Goal: Navigation & Orientation: Find specific page/section

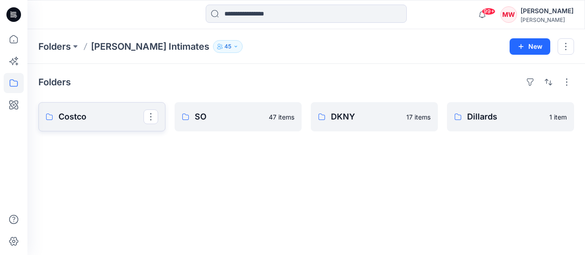
click at [122, 121] on p "Costco" at bounding box center [100, 117] width 85 height 13
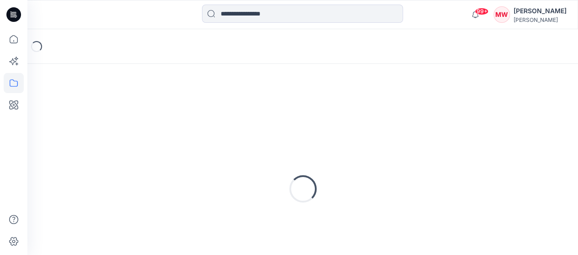
click at [122, 121] on div "Loading..." at bounding box center [302, 189] width 529 height 228
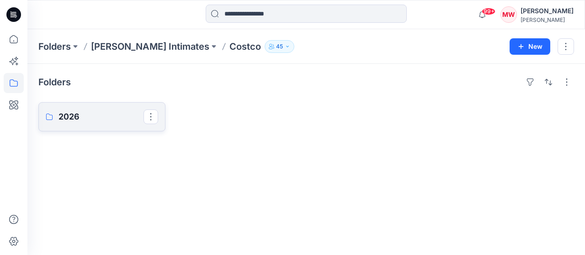
click at [99, 112] on p "2026" at bounding box center [100, 117] width 85 height 13
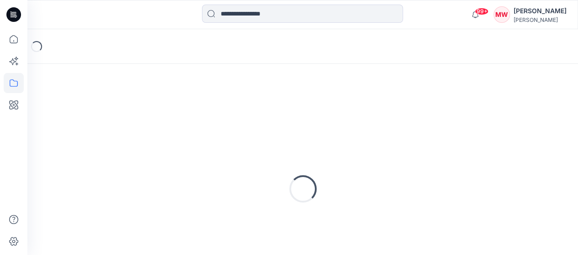
click at [99, 112] on div "Loading..." at bounding box center [302, 189] width 529 height 228
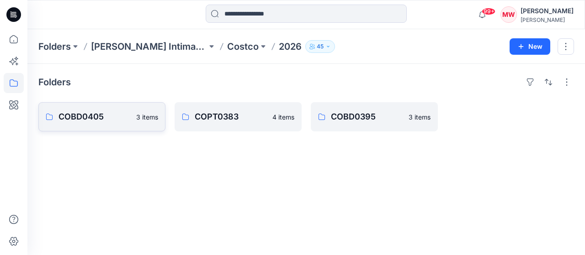
click at [103, 118] on p "COBD0405" at bounding box center [94, 117] width 72 height 13
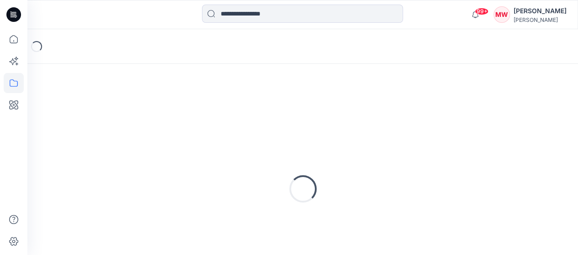
click at [103, 118] on div "Loading..." at bounding box center [302, 189] width 529 height 228
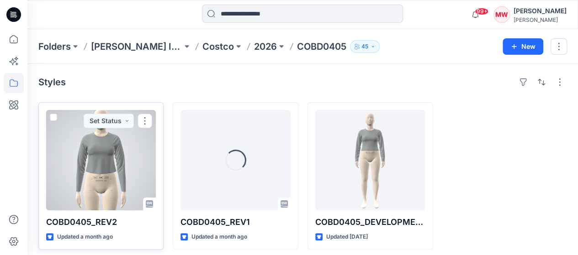
click at [128, 156] on div at bounding box center [101, 160] width 110 height 101
click at [128, 156] on div "Folders [PERSON_NAME] Intimates Costco 2026 COBD0405 45 New Styles COBD0405_REV…" at bounding box center [302, 145] width 551 height 232
